Goal: Transaction & Acquisition: Purchase product/service

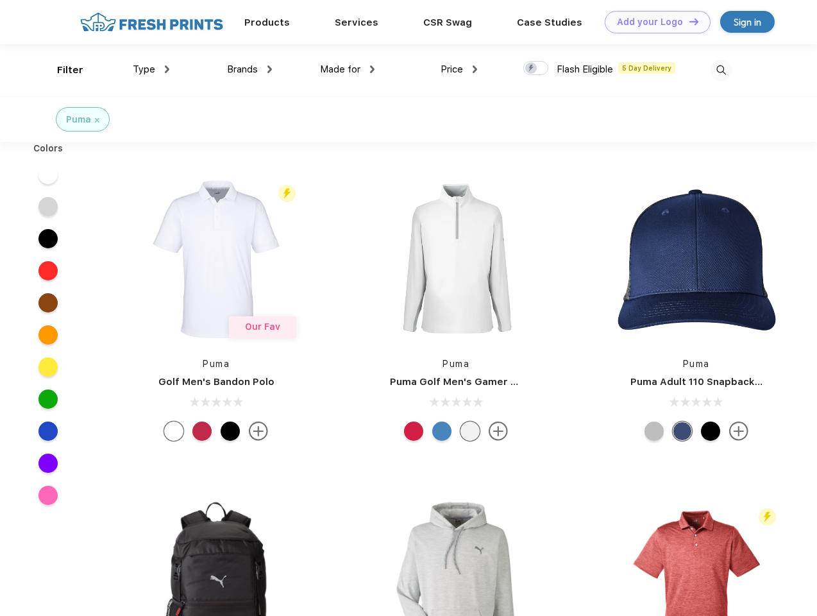
click at [653, 22] on link "Add your Logo Design Tool" at bounding box center [658, 22] width 106 height 22
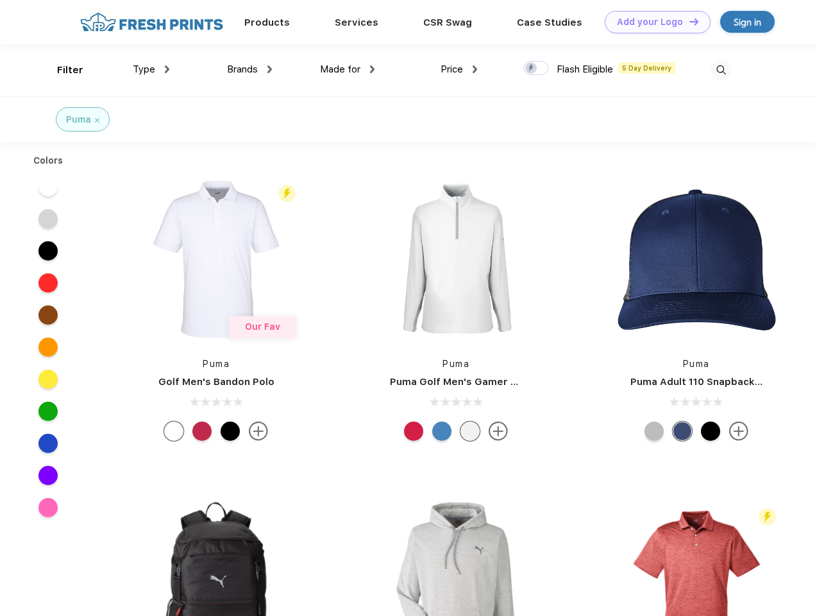
click at [0, 0] on div "Design Tool" at bounding box center [0, 0] width 0 height 0
click at [688, 21] on link "Add your Logo Design Tool" at bounding box center [658, 22] width 106 height 22
click at [62, 70] on div "Filter" at bounding box center [70, 70] width 26 height 15
click at [151, 69] on span "Type" at bounding box center [144, 69] width 22 height 12
click at [249, 69] on span "Brands" at bounding box center [242, 69] width 31 height 12
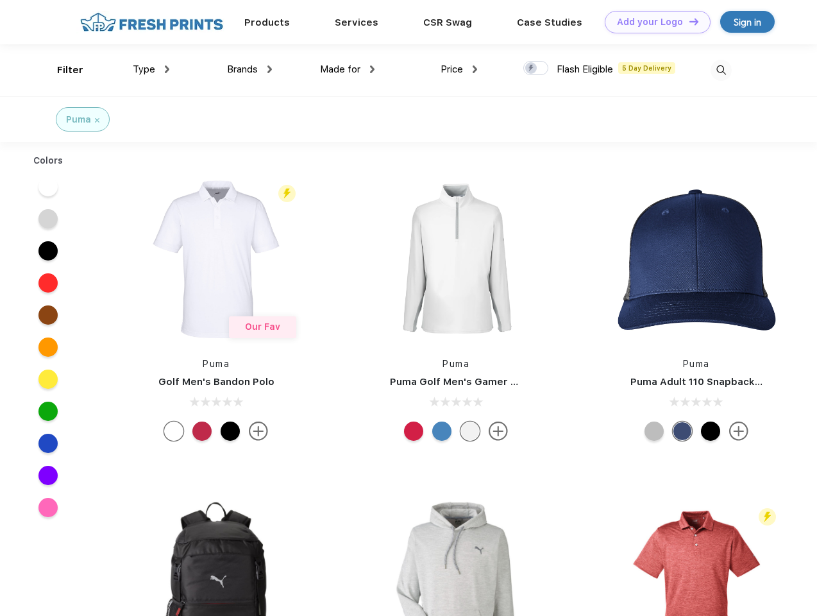
click at [348, 69] on span "Made for" at bounding box center [340, 69] width 40 height 12
click at [459, 69] on span "Price" at bounding box center [452, 69] width 22 height 12
click at [536, 69] on div at bounding box center [535, 68] width 25 height 14
click at [532, 69] on input "checkbox" at bounding box center [527, 64] width 8 height 8
click at [721, 70] on img at bounding box center [720, 70] width 21 height 21
